Goal: Transaction & Acquisition: Purchase product/service

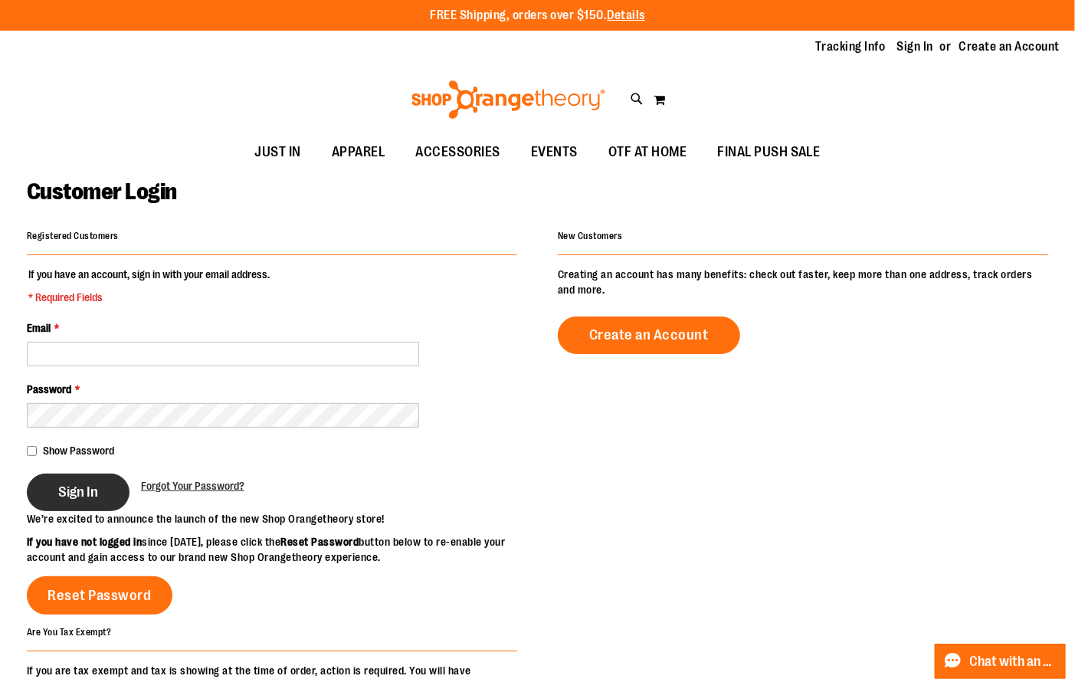
type input "**********"
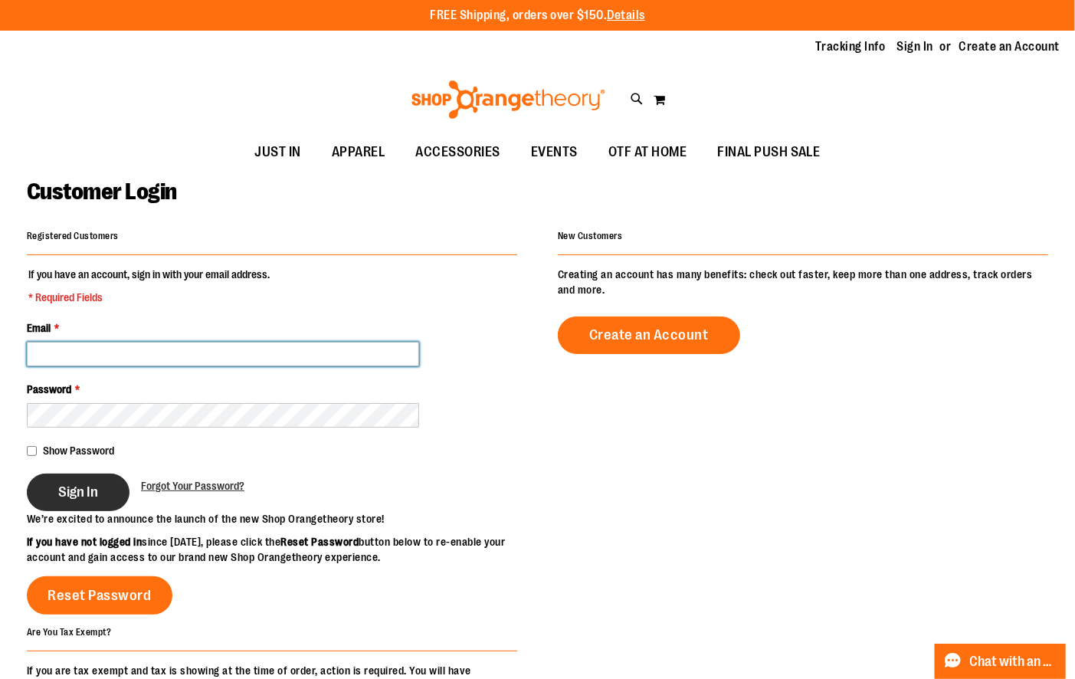
type input "**********"
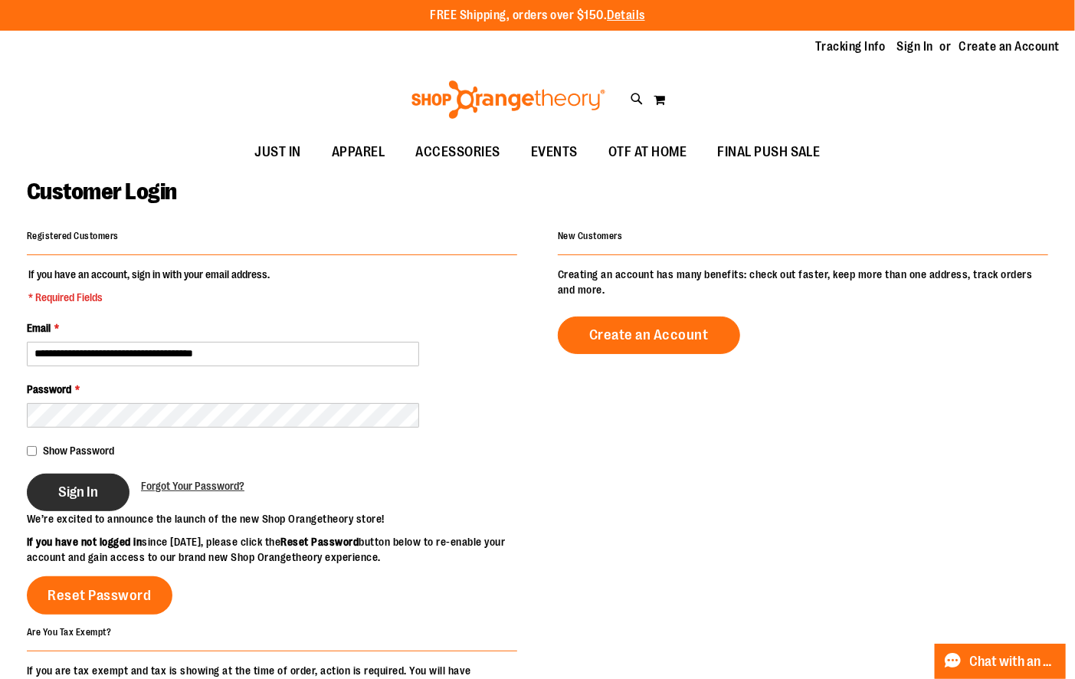
click at [57, 486] on button "Sign In" at bounding box center [78, 493] width 103 height 38
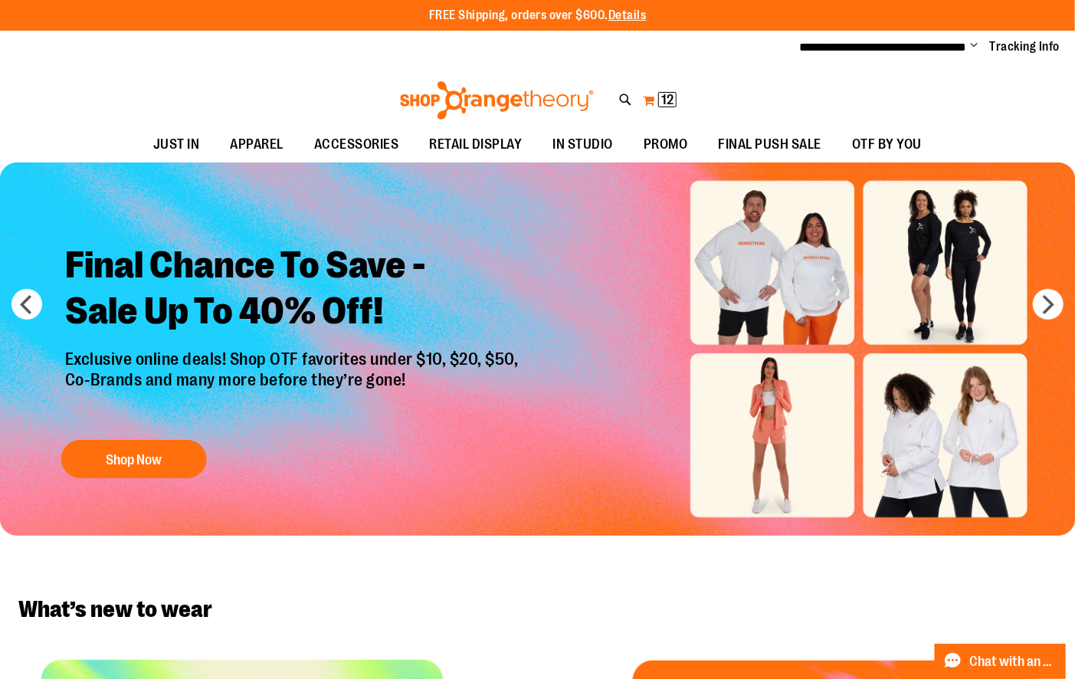
type input "**********"
click at [647, 98] on button "My Cart 12 12 items" at bounding box center [659, 100] width 35 height 25
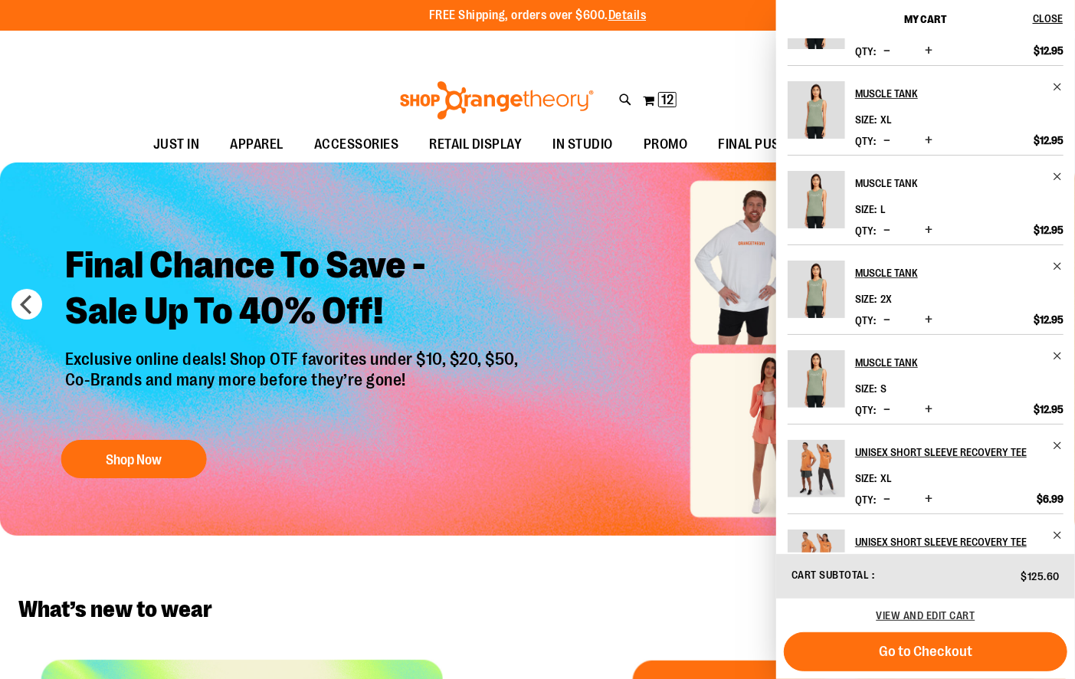
scroll to position [216, 0]
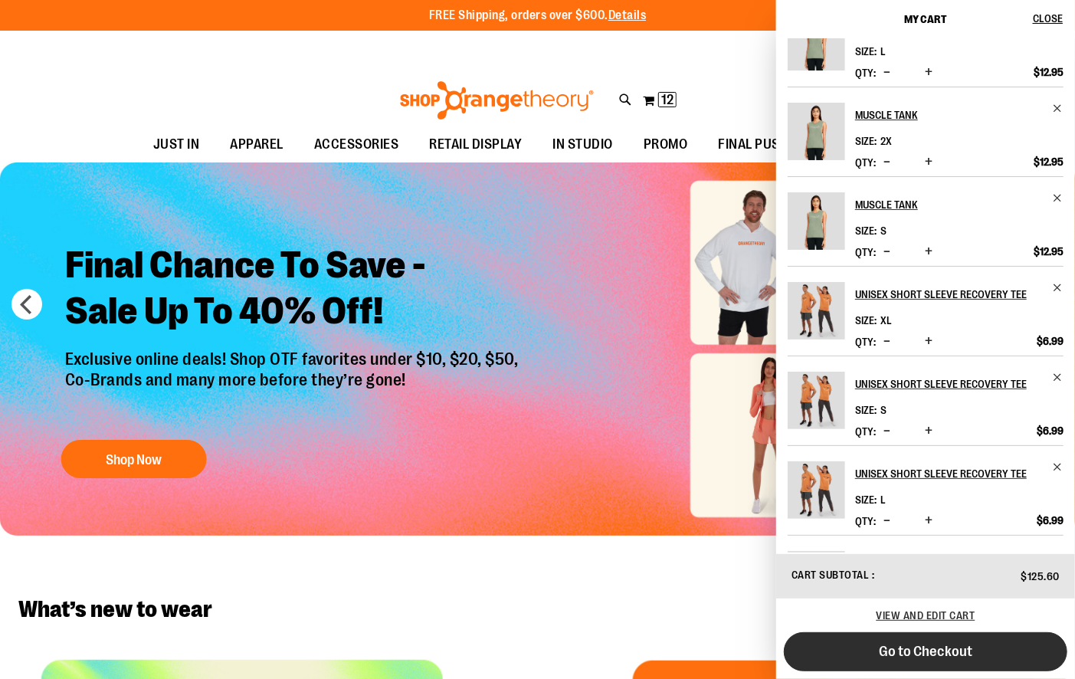
click at [896, 655] on span "Go to Checkout" at bounding box center [925, 651] width 93 height 17
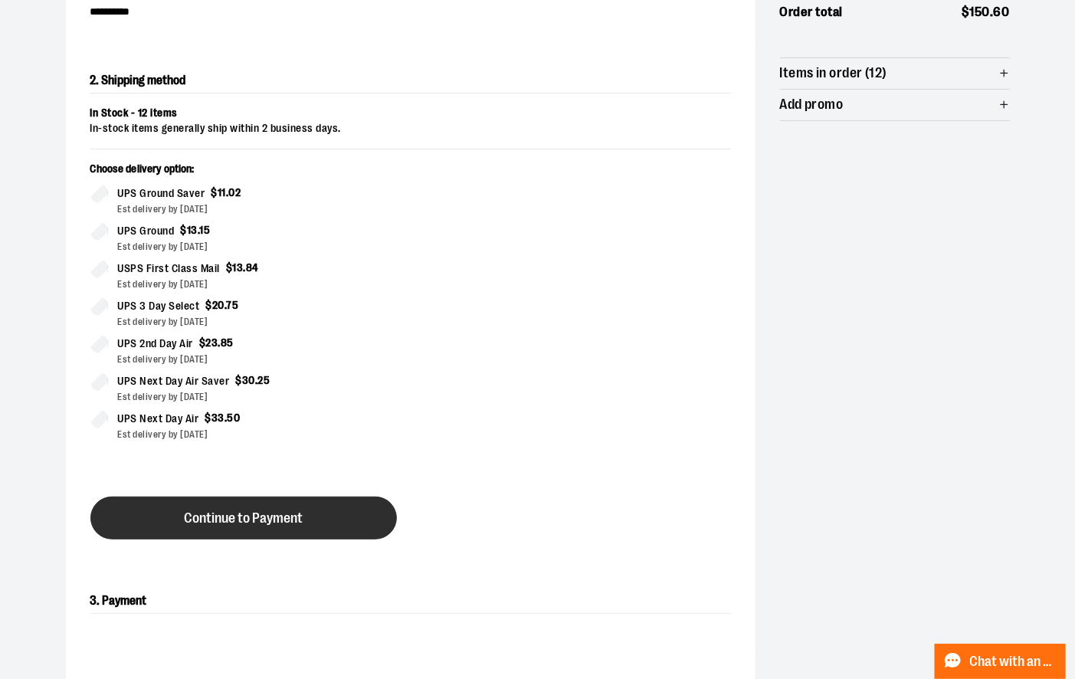
scroll to position [231, 0]
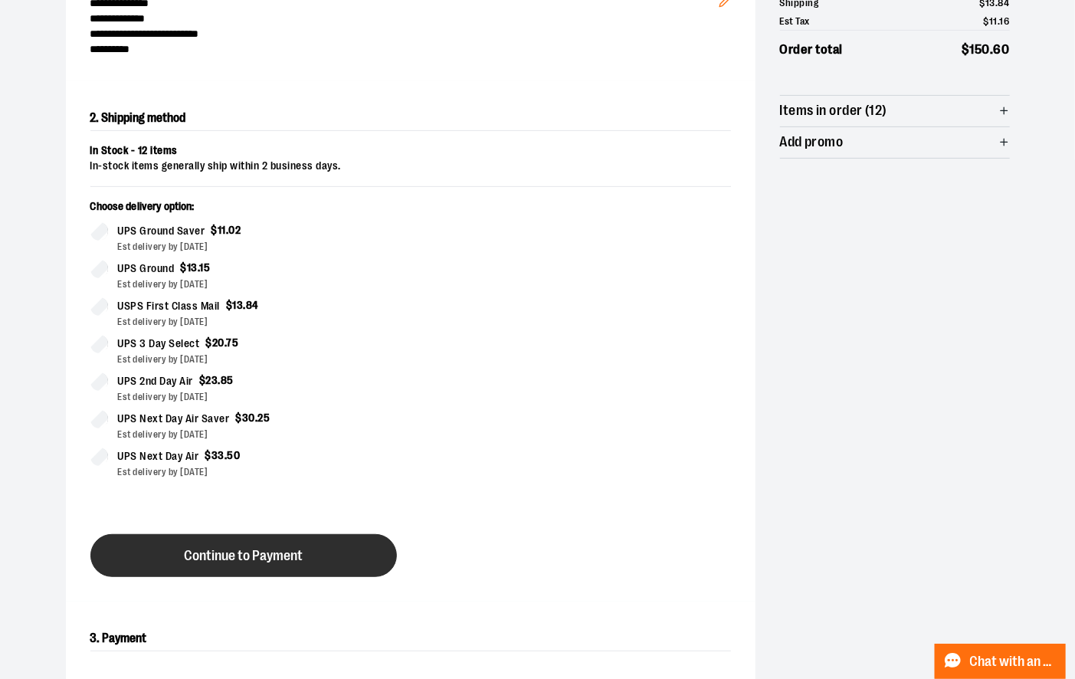
click at [262, 555] on span "Continue to Payment" at bounding box center [243, 556] width 119 height 15
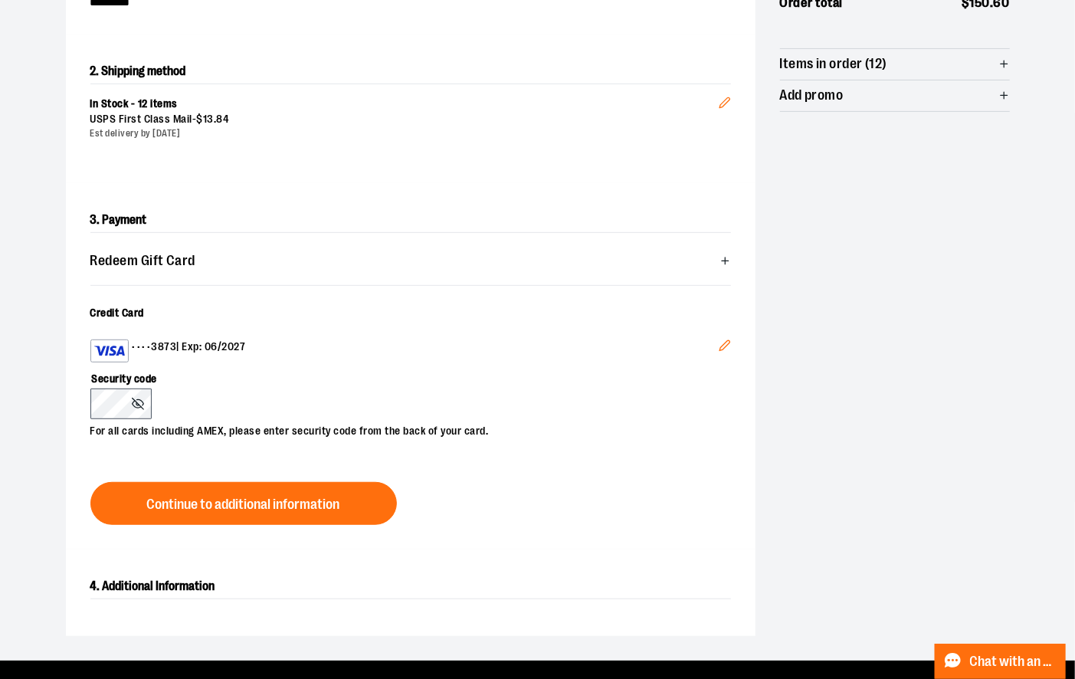
scroll to position [278, 0]
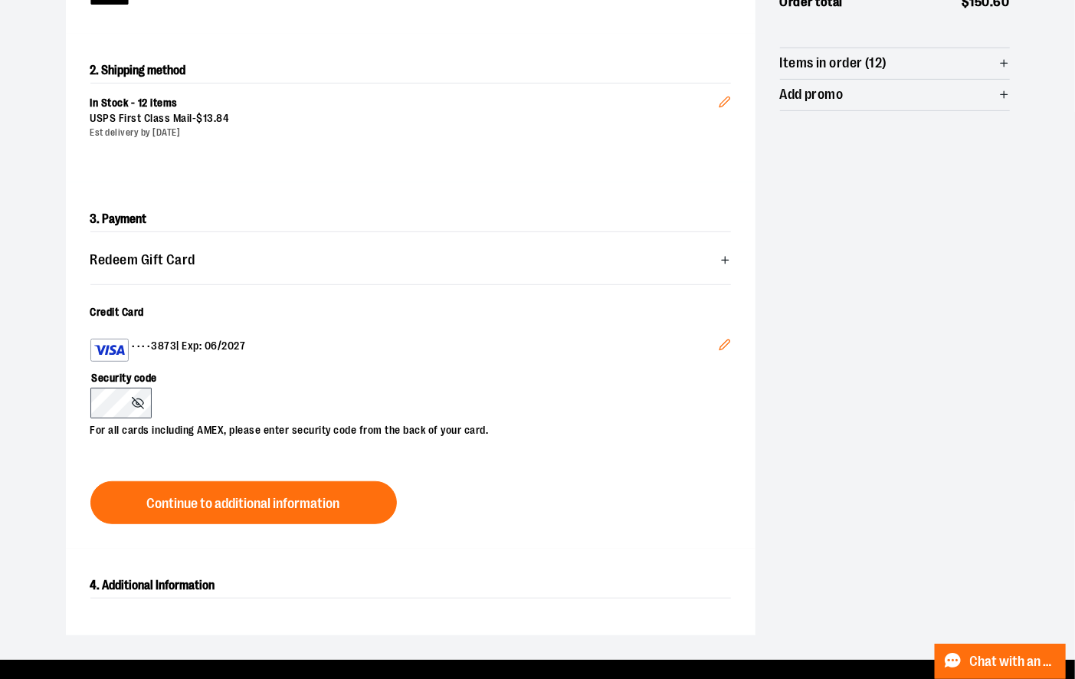
click at [729, 342] on icon "Edit" at bounding box center [725, 345] width 12 height 12
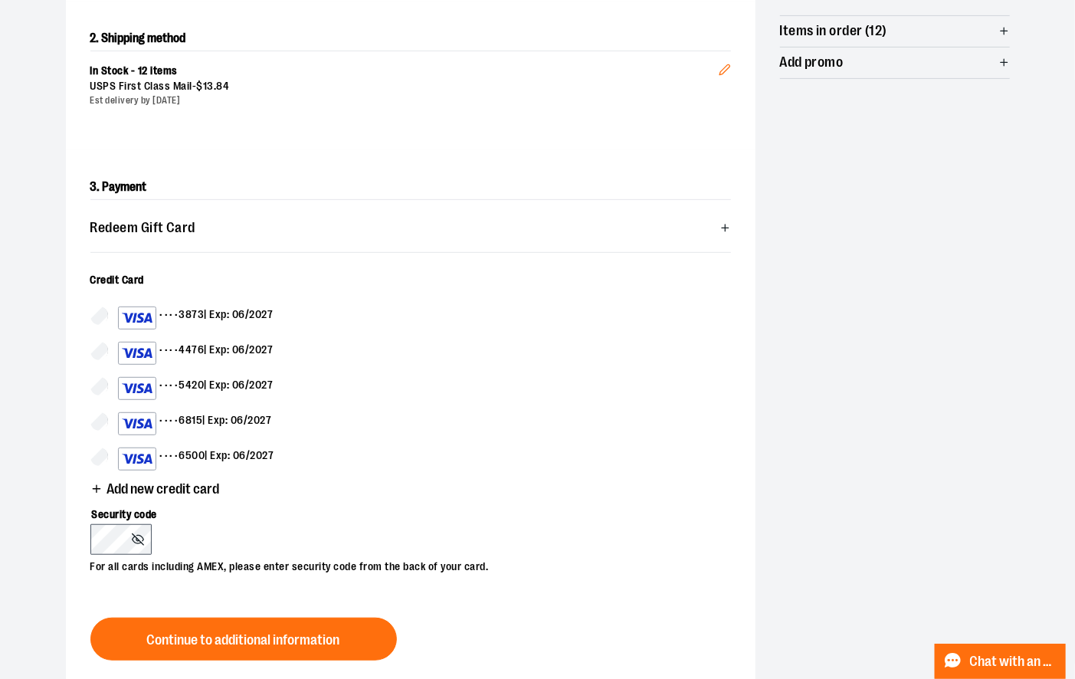
scroll to position [315, 0]
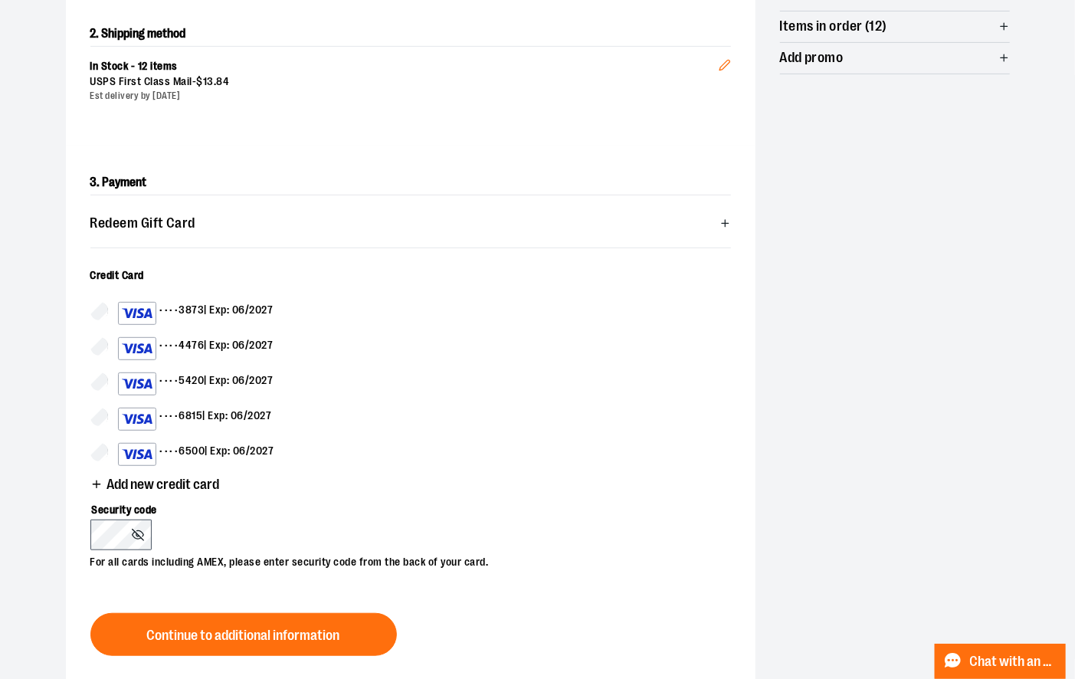
click at [140, 478] on span "Add new credit card" at bounding box center [163, 484] width 113 height 15
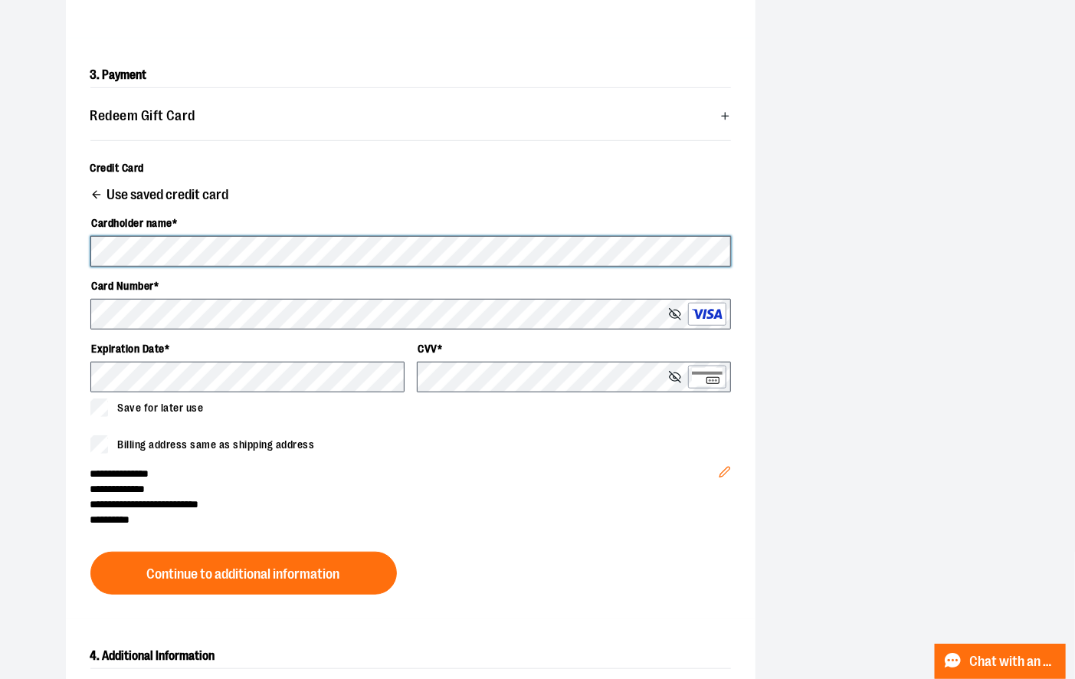
scroll to position [432, 0]
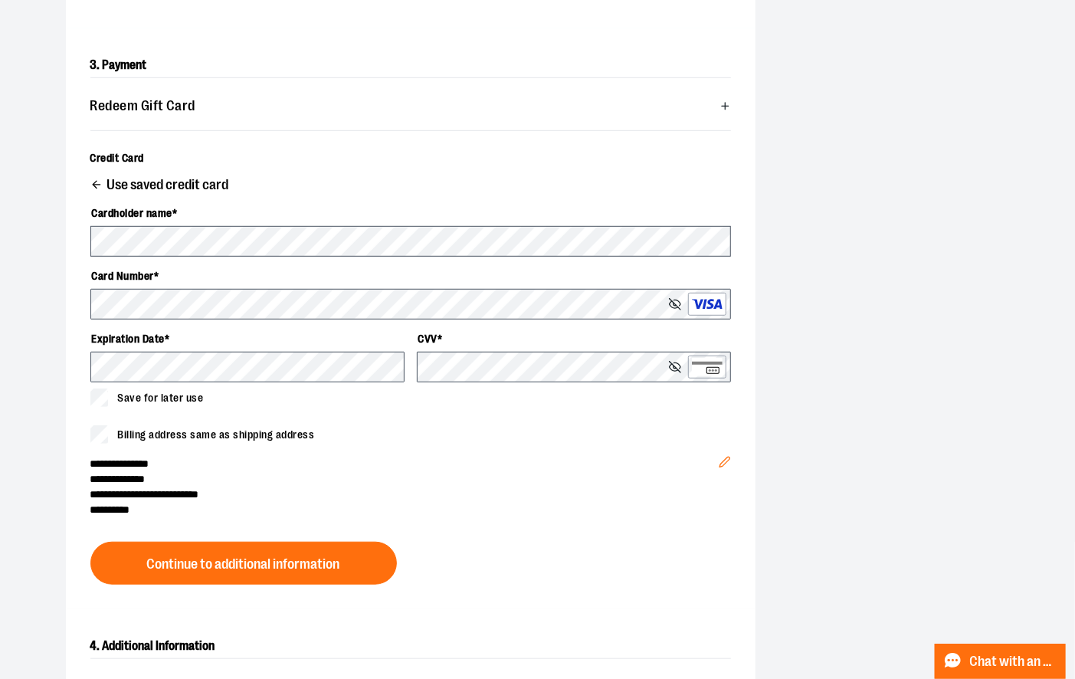
click at [724, 458] on icon "Edit" at bounding box center [724, 462] width 10 height 10
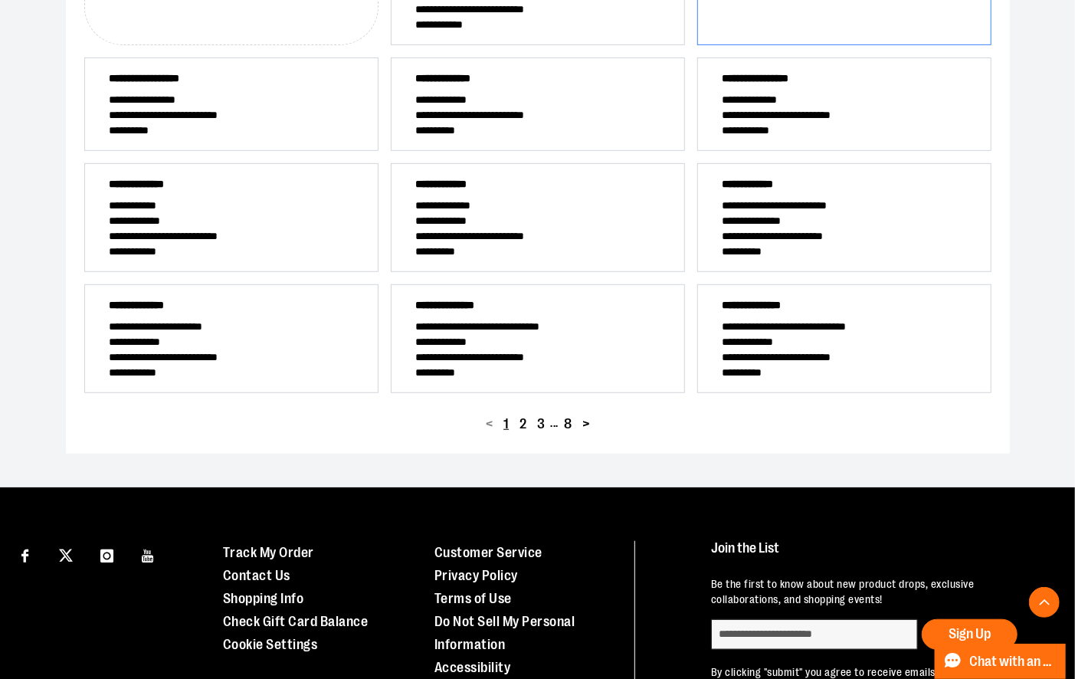
scroll to position [361, 0]
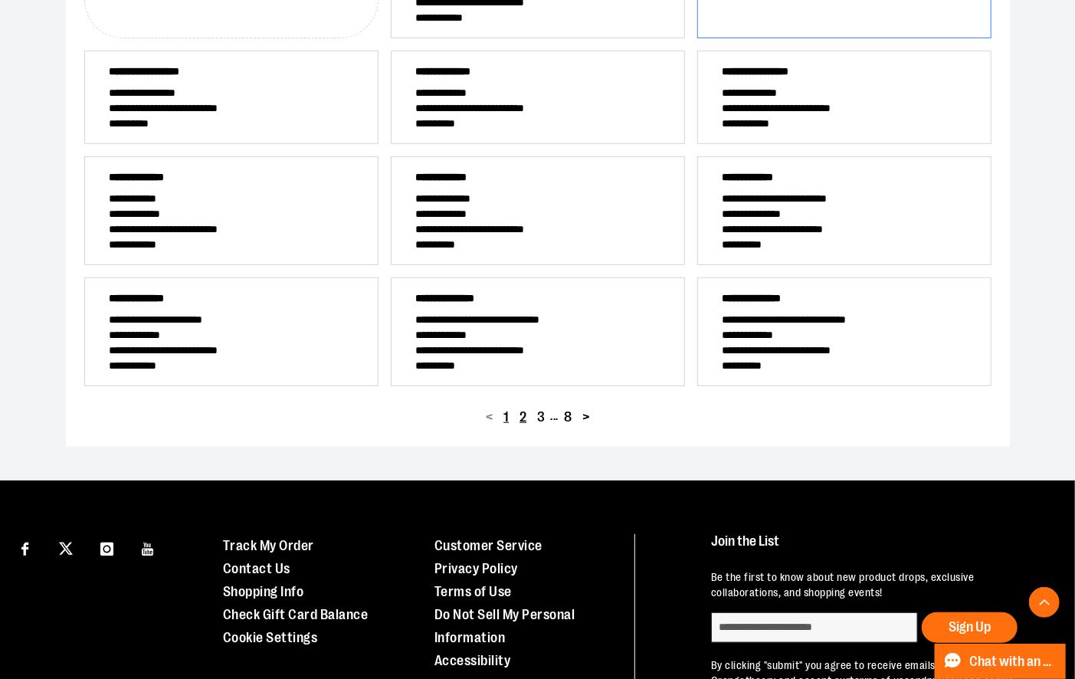
click at [521, 418] on span "2" at bounding box center [522, 417] width 7 height 15
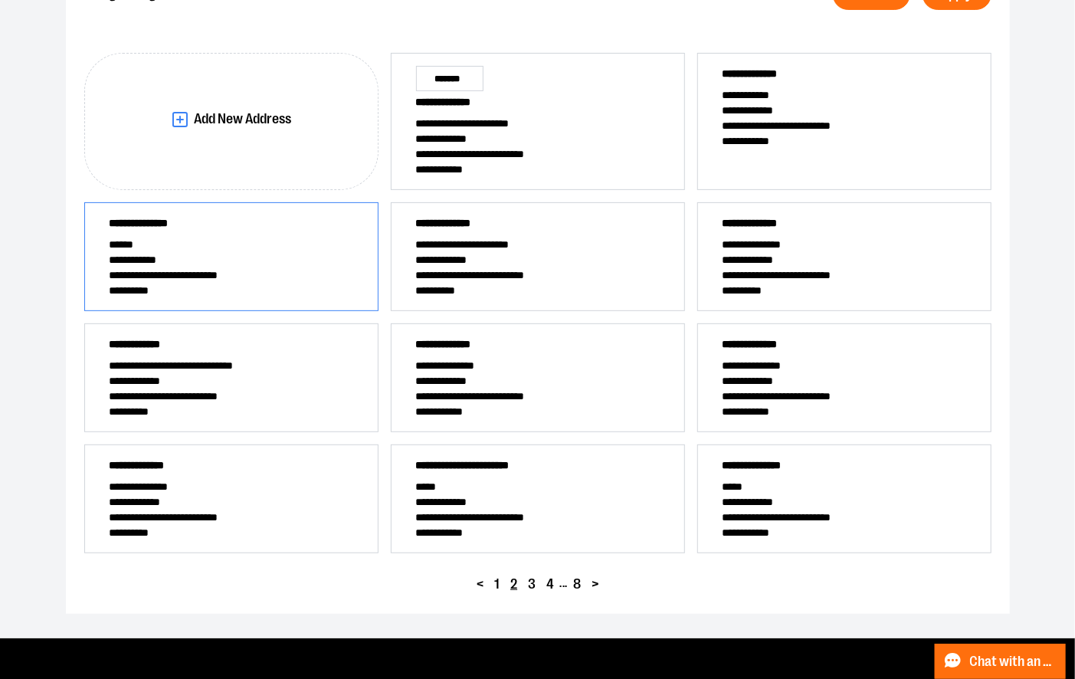
scroll to position [211, 0]
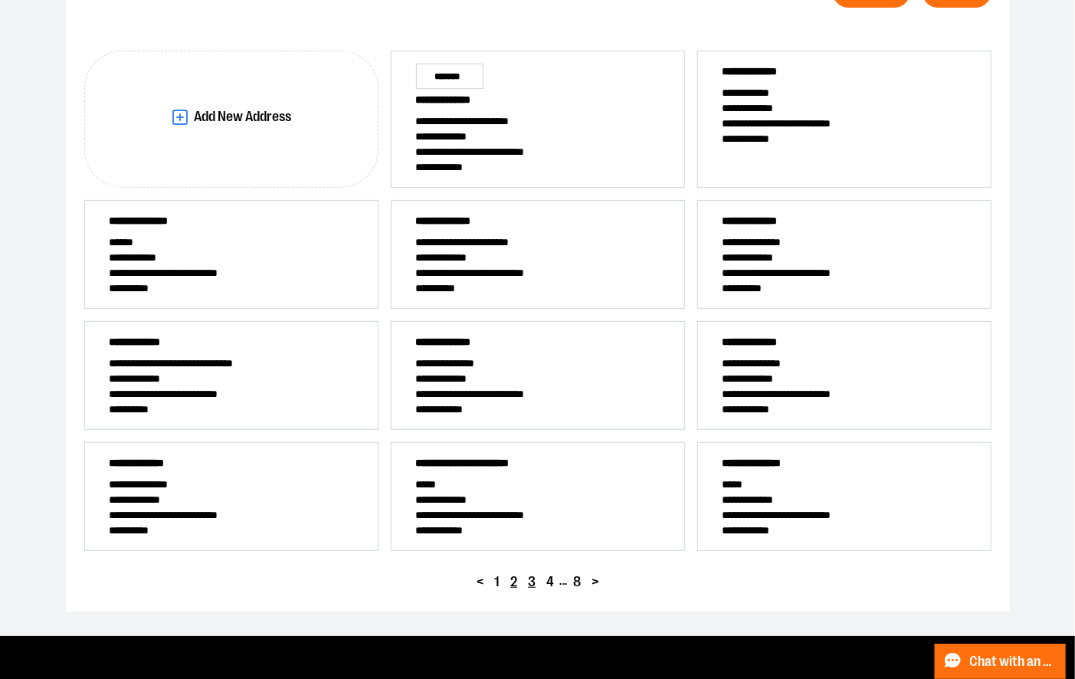
click at [529, 580] on span "3" at bounding box center [532, 582] width 8 height 15
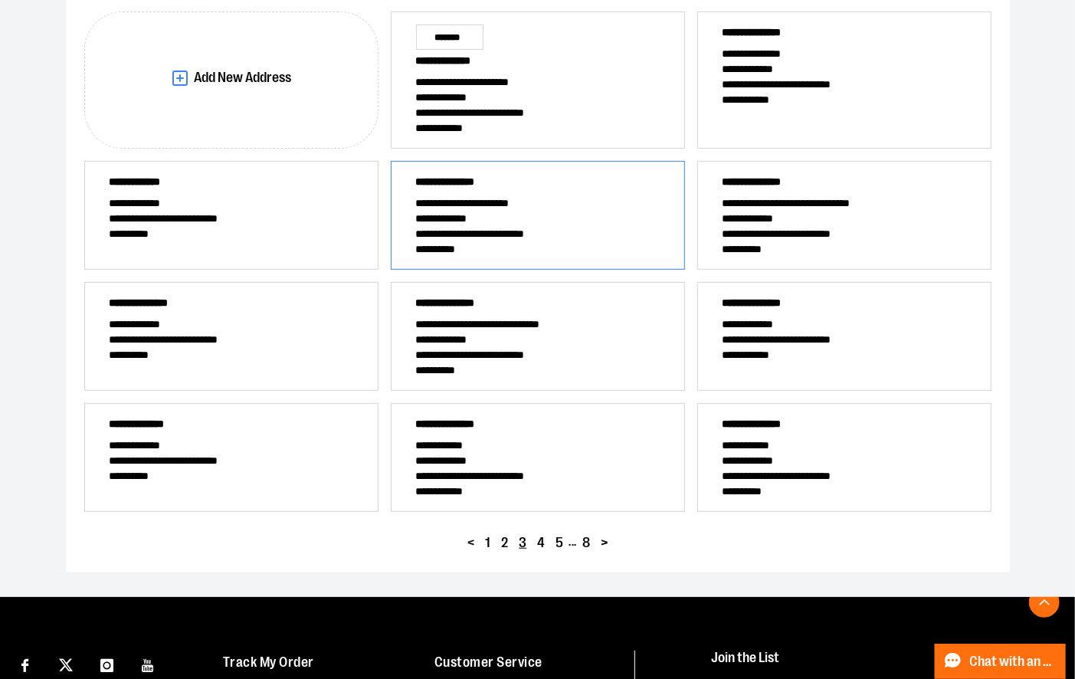
scroll to position [253, 0]
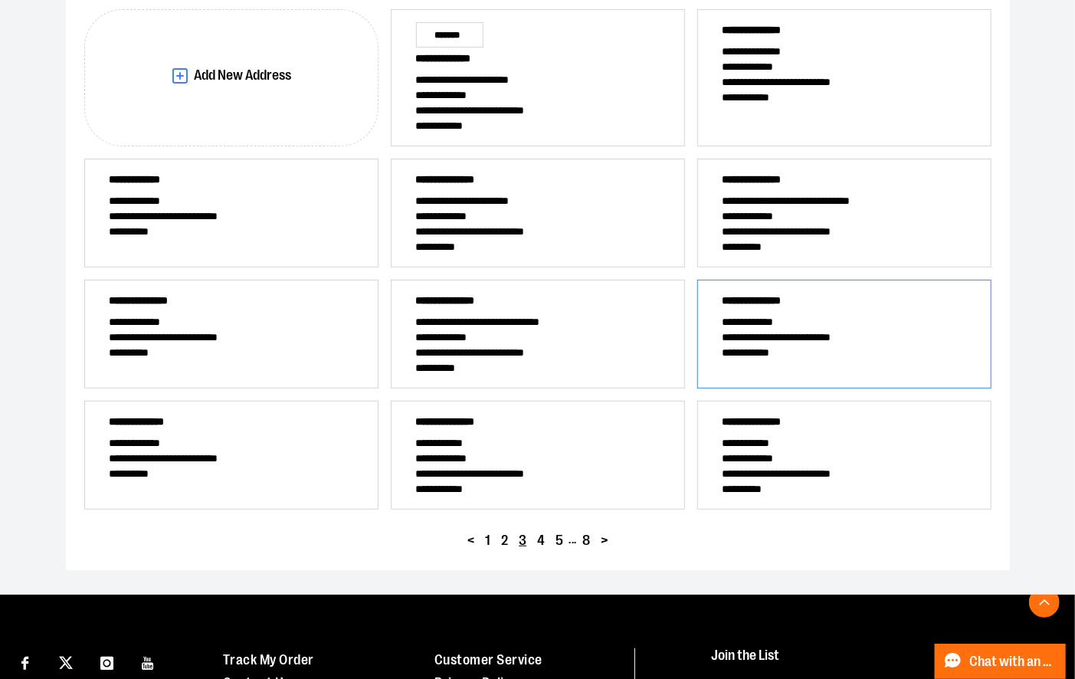
click at [812, 329] on span "**********" at bounding box center [845, 336] width 244 height 15
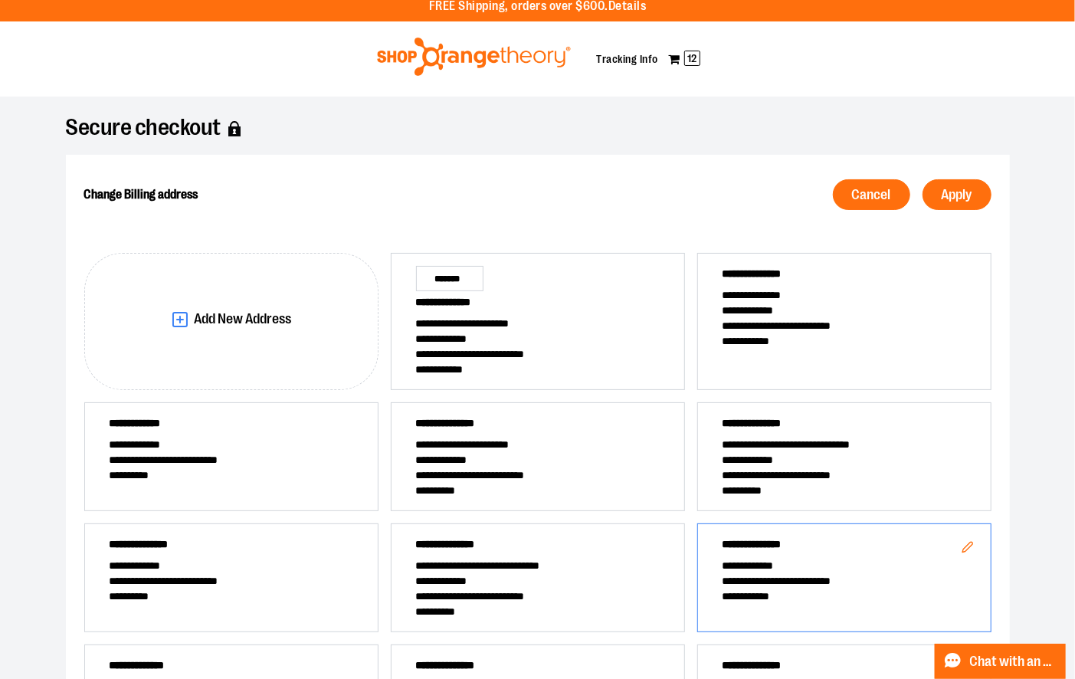
scroll to position [0, 0]
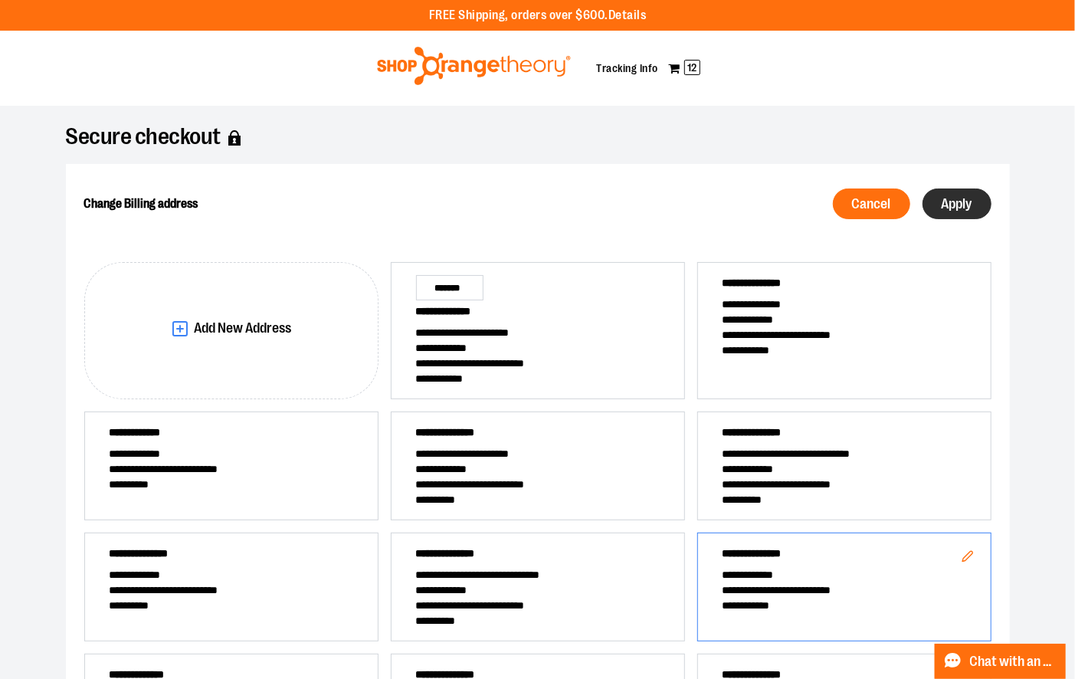
click at [952, 203] on span "Apply" at bounding box center [957, 204] width 31 height 15
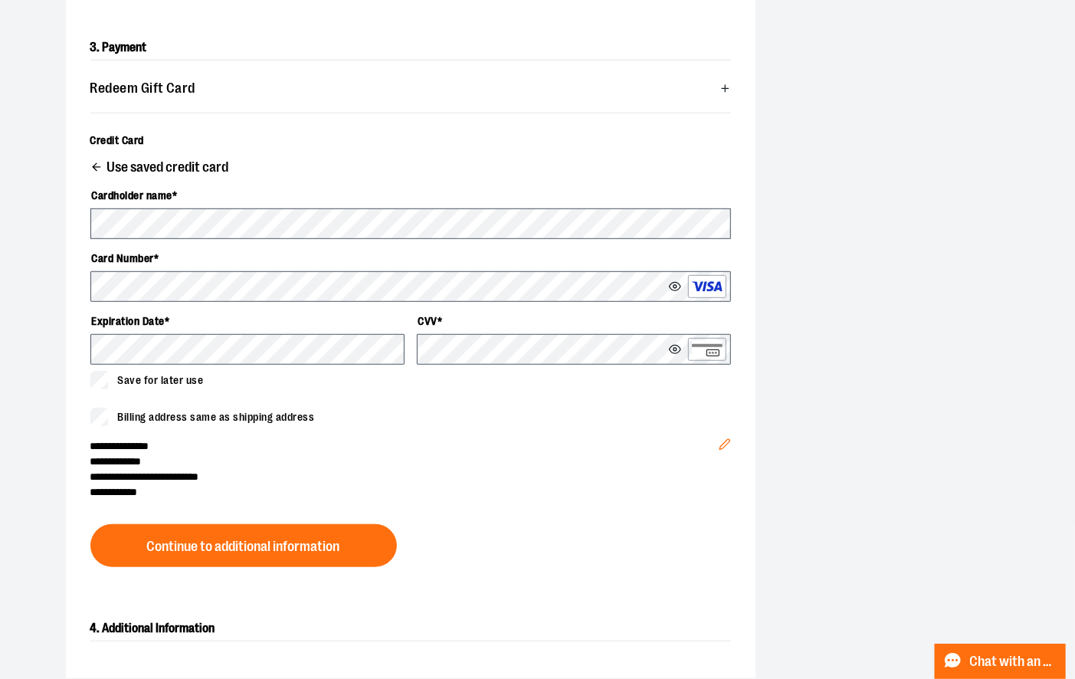
scroll to position [486, 0]
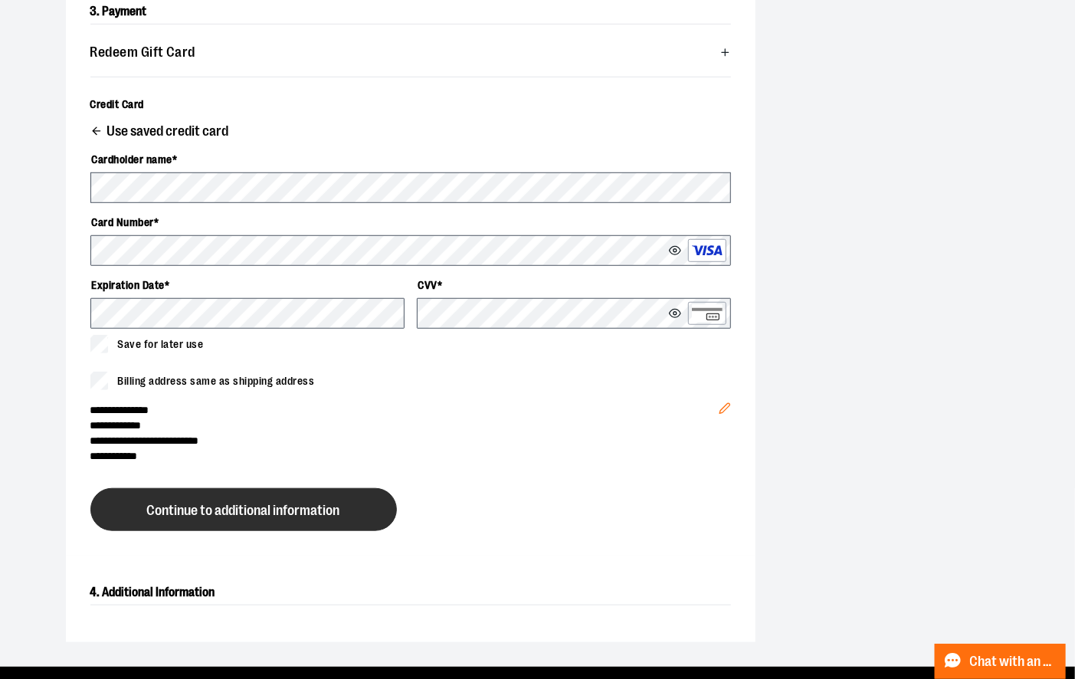
click at [235, 513] on span "Continue to additional information" at bounding box center [243, 510] width 193 height 15
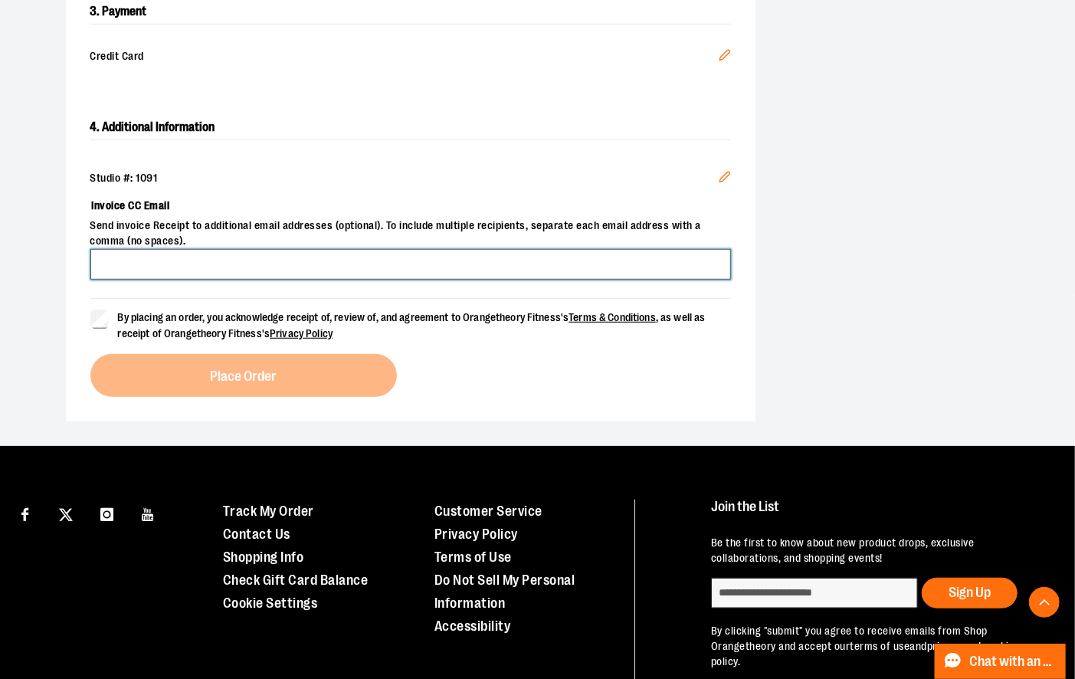
click at [172, 268] on input "Invoice CC Email" at bounding box center [410, 264] width 641 height 31
type input "**********"
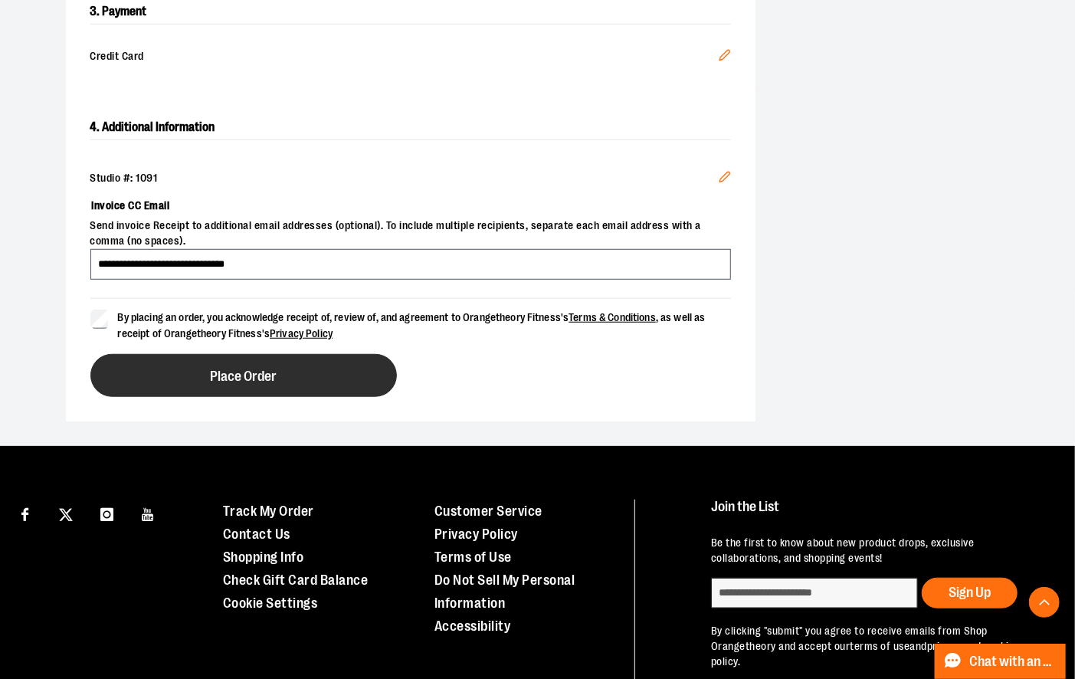
click at [162, 361] on button "Place Order" at bounding box center [243, 375] width 306 height 43
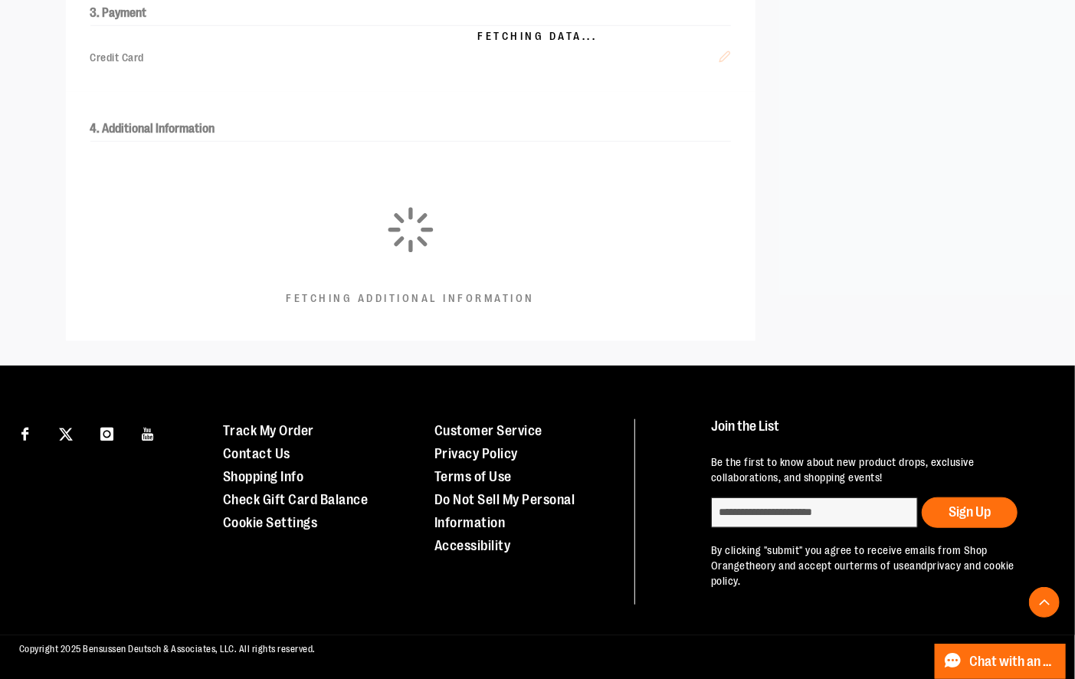
scroll to position [477, 0]
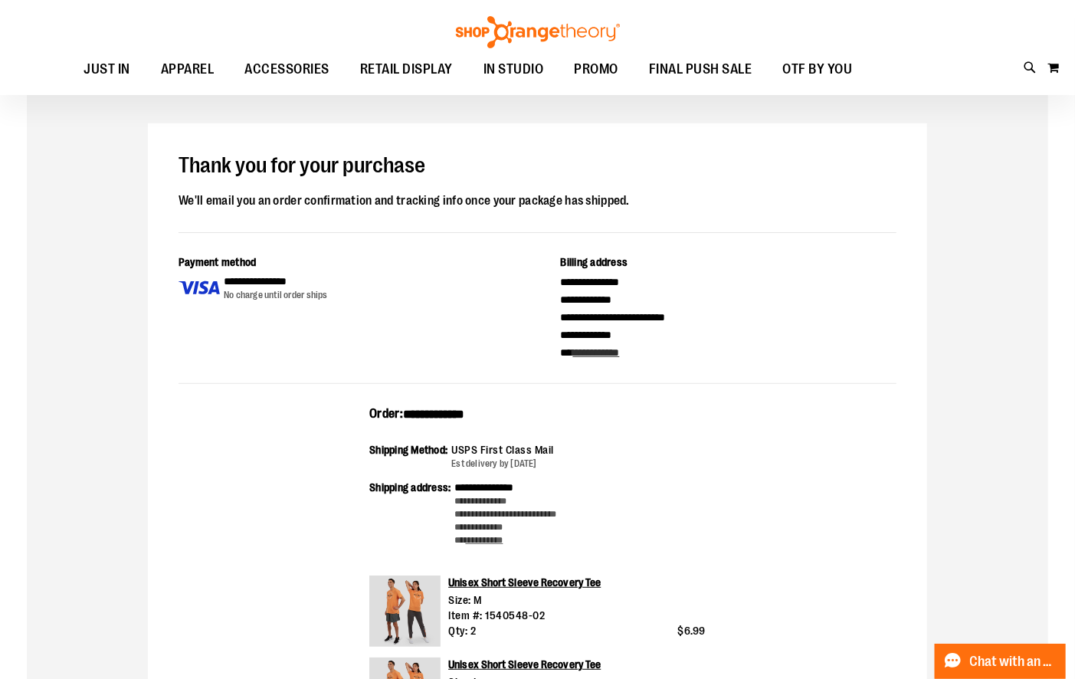
scroll to position [74, 0]
